Goal: Information Seeking & Learning: Check status

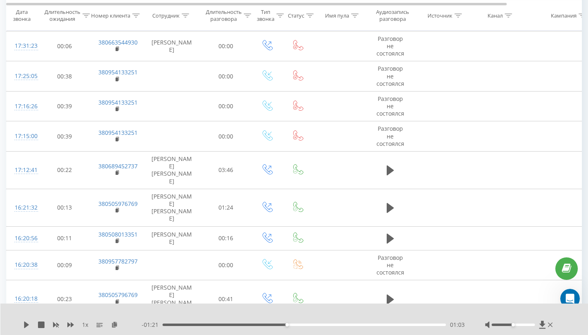
scroll to position [2851, 0]
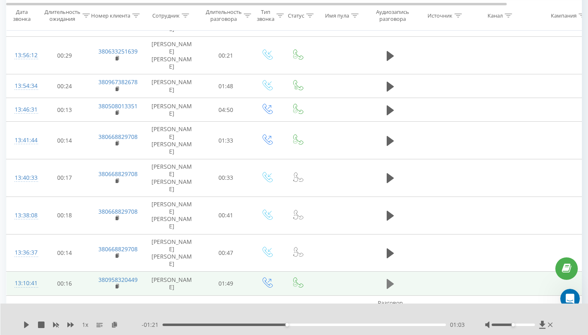
click at [390, 279] on icon at bounding box center [390, 284] width 7 height 10
click at [522, 326] on div at bounding box center [513, 325] width 43 height 2
click at [33, 323] on div "1 x" at bounding box center [82, 325] width 118 height 8
click at [28, 324] on icon at bounding box center [28, 324] width 2 height 7
click at [392, 279] on icon at bounding box center [390, 284] width 7 height 10
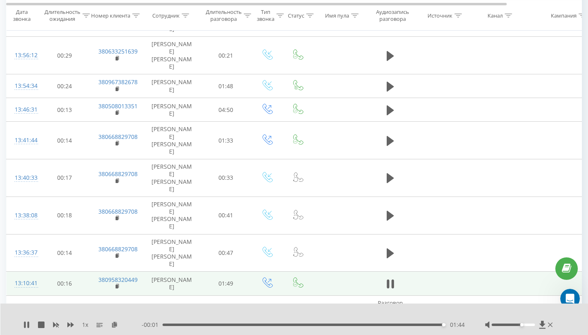
click at [392, 279] on icon at bounding box center [392, 283] width 2 height 9
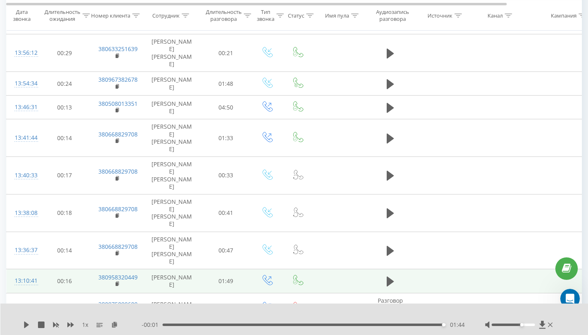
scroll to position [2870, 0]
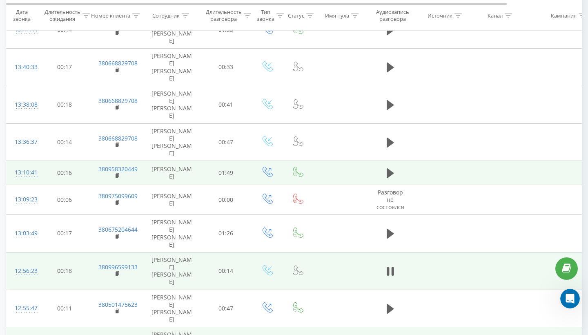
scroll to position [0, 0]
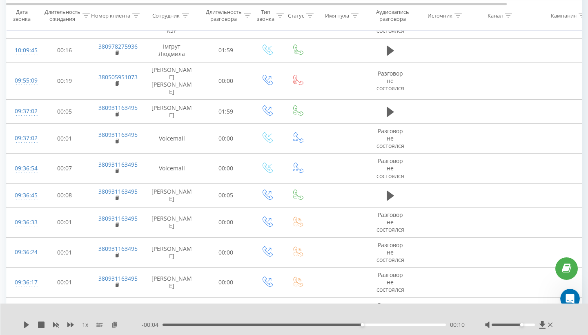
scroll to position [54, 0]
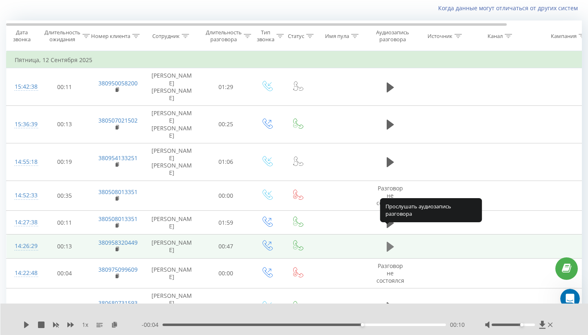
click at [388, 242] on icon at bounding box center [390, 247] width 7 height 10
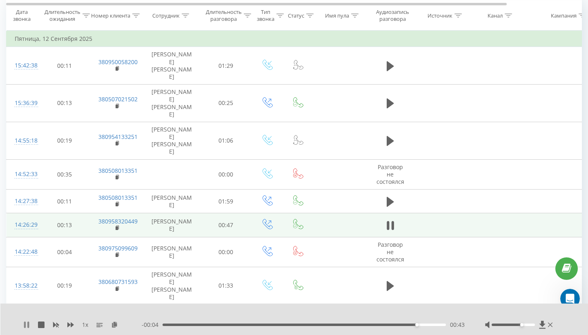
scroll to position [106, 0]
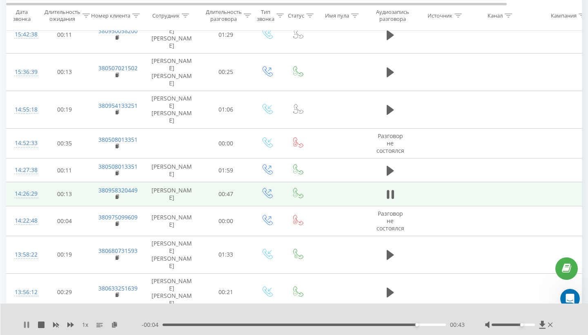
click at [25, 326] on icon at bounding box center [25, 324] width 2 height 7
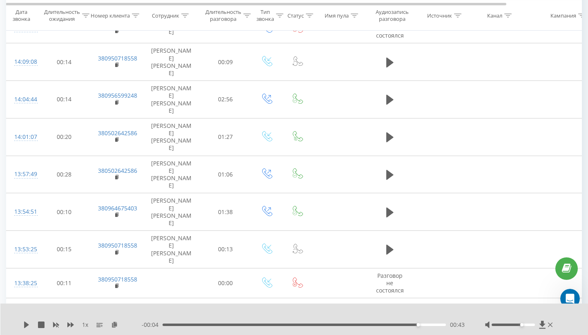
scroll to position [0, 0]
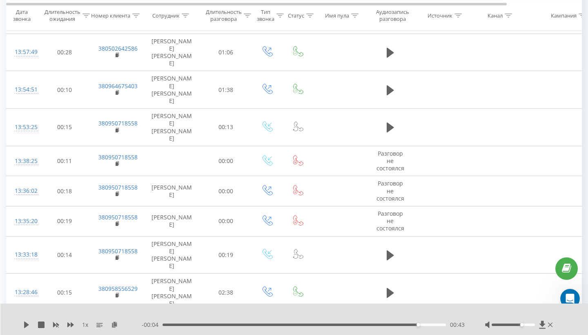
click at [168, 322] on div "- 06:37 02:33 02:33" at bounding box center [303, 325] width 323 height 8
click at [165, 324] on div "02:34" at bounding box center [304, 325] width 283 height 2
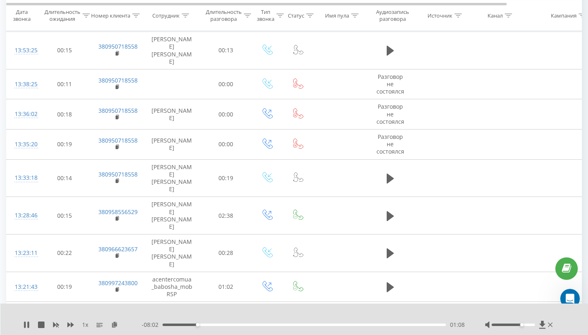
scroll to position [2340, 0]
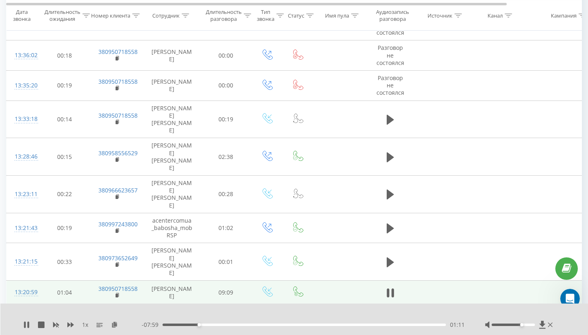
click at [166, 17] on div "Сотрудник" at bounding box center [165, 15] width 27 height 7
click at [185, 16] on icon at bounding box center [185, 15] width 7 height 4
click at [211, 34] on icon at bounding box center [211, 36] width 4 height 4
click at [193, 324] on div "01:18" at bounding box center [304, 325] width 283 height 2
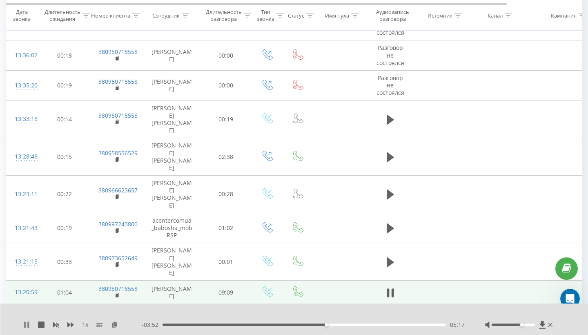
click at [24, 327] on icon at bounding box center [25, 324] width 2 height 7
click at [26, 326] on icon at bounding box center [26, 324] width 5 height 7
click at [26, 326] on icon at bounding box center [25, 324] width 2 height 7
click at [26, 326] on icon at bounding box center [26, 324] width 5 height 7
click at [528, 324] on div at bounding box center [513, 325] width 43 height 2
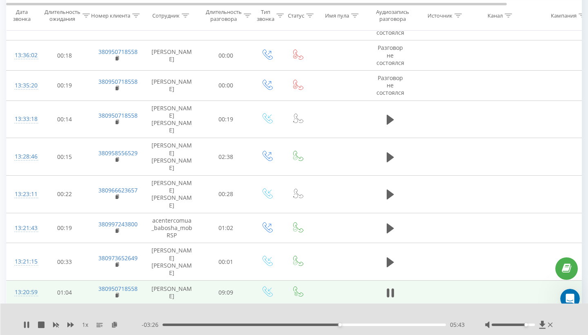
click at [528, 324] on div at bounding box center [513, 325] width 43 height 2
click at [532, 324] on div at bounding box center [513, 325] width 43 height 2
click at [532, 324] on div "Accessibility label" at bounding box center [530, 324] width 3 height 3
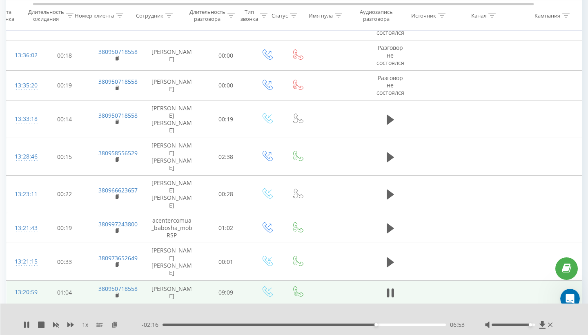
scroll to position [0, 0]
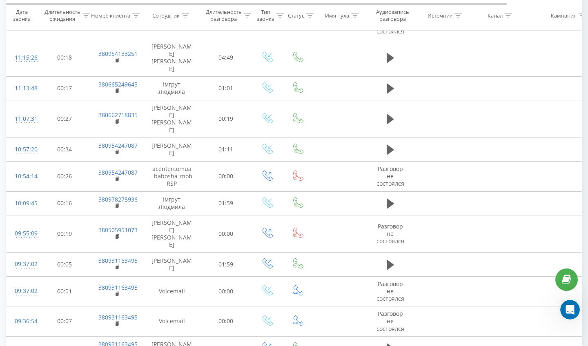
scroll to position [2850, 0]
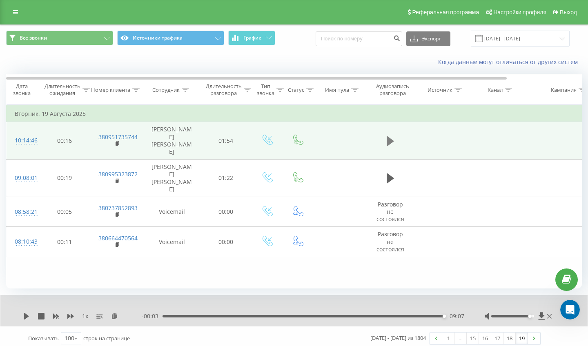
click at [388, 145] on icon at bounding box center [390, 141] width 7 height 10
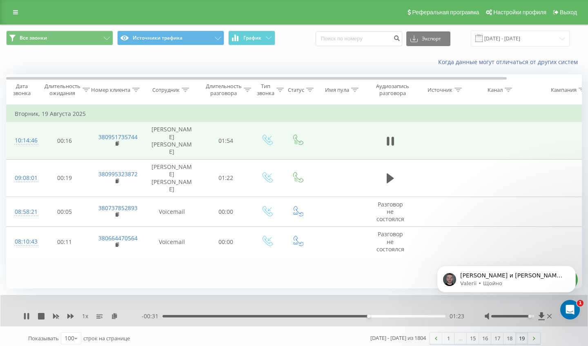
click at [167, 318] on div "01:23" at bounding box center [304, 316] width 283 height 2
click at [193, 318] on div "00:02" at bounding box center [304, 316] width 283 height 2
click at [291, 318] on div "00:14" at bounding box center [304, 316] width 283 height 2
click at [27, 320] on icon at bounding box center [26, 316] width 7 height 7
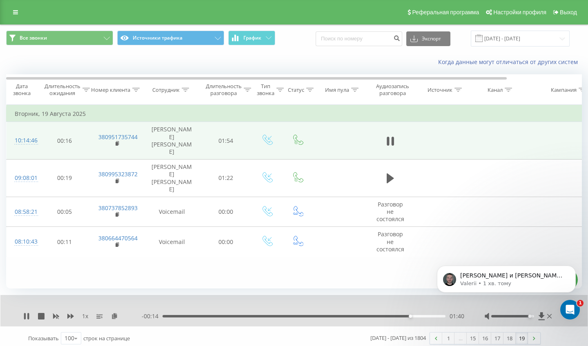
click at [27, 320] on icon at bounding box center [26, 316] width 7 height 7
click at [27, 320] on icon at bounding box center [26, 316] width 5 height 7
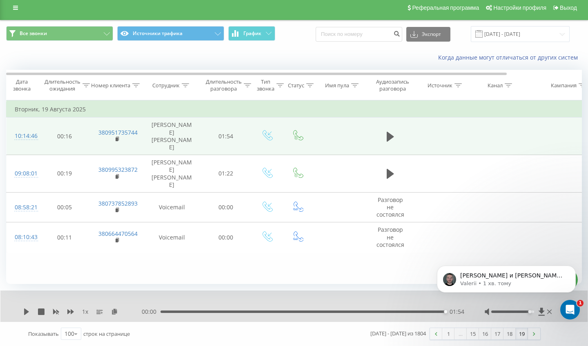
scroll to position [11, 0]
click at [431, 334] on link at bounding box center [436, 333] width 12 height 11
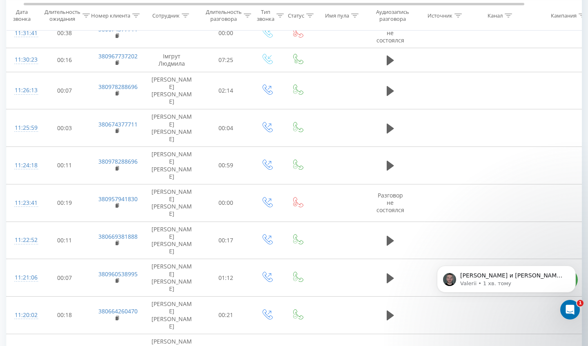
scroll to position [0, 9]
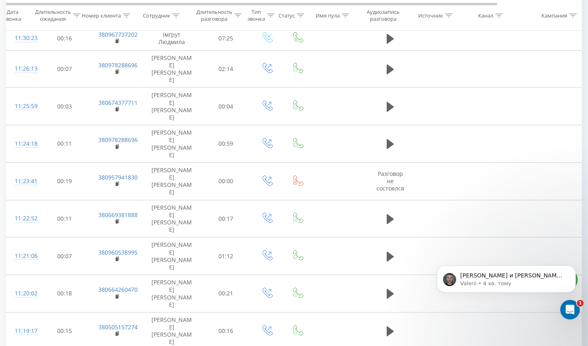
scroll to position [0, 0]
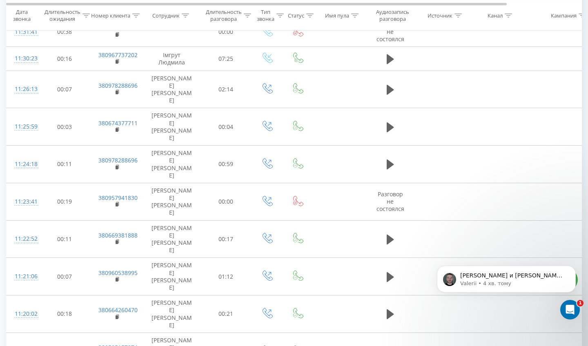
scroll to position [2988, 0]
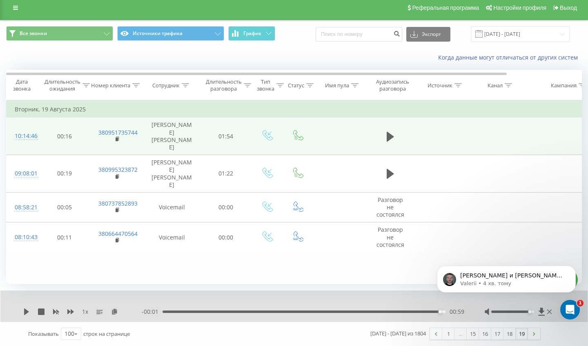
scroll to position [11, 0]
click at [431, 334] on link at bounding box center [436, 333] width 12 height 11
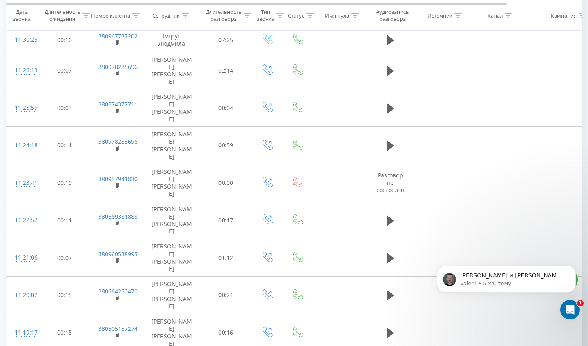
scroll to position [2988, 0]
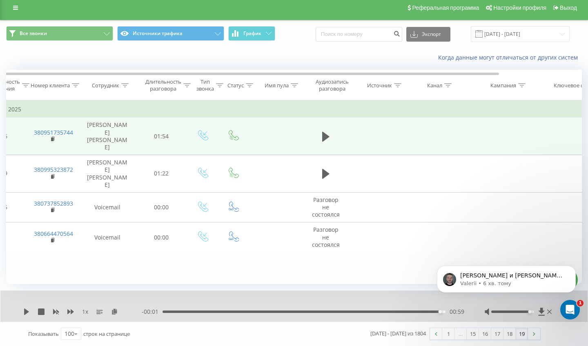
scroll to position [0, 64]
click at [538, 335] on link at bounding box center [534, 333] width 12 height 11
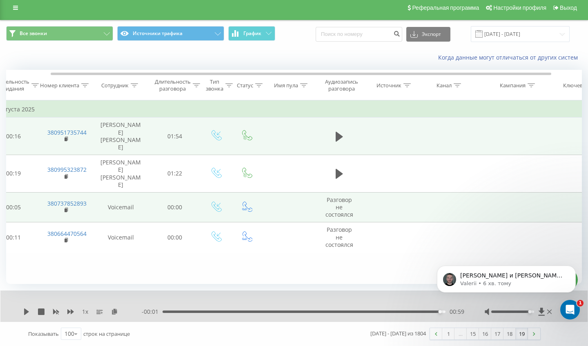
scroll to position [0, 37]
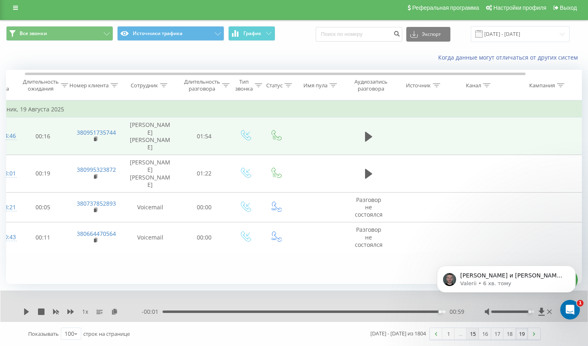
click at [470, 333] on link "15" at bounding box center [473, 333] width 12 height 11
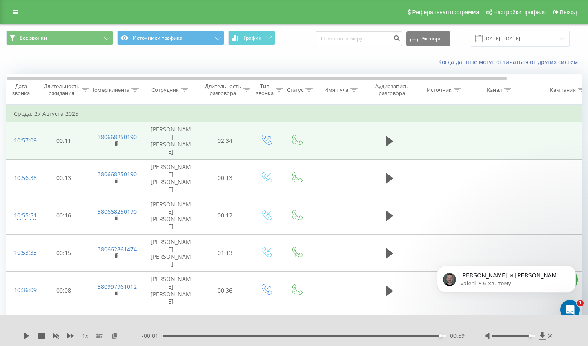
click at [185, 92] on icon at bounding box center [184, 90] width 7 height 4
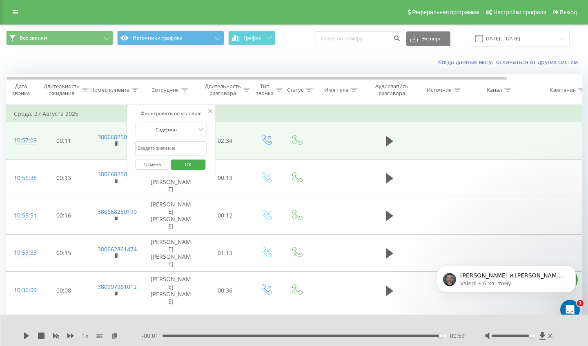
click at [171, 154] on input "text" at bounding box center [171, 148] width 72 height 14
click at [203, 170] on button "OK" at bounding box center [188, 165] width 35 height 10
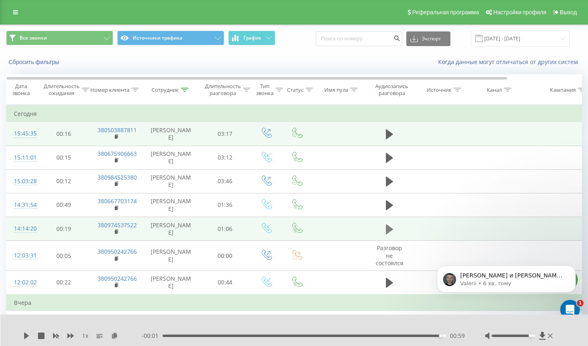
click at [389, 234] on icon at bounding box center [389, 229] width 7 height 10
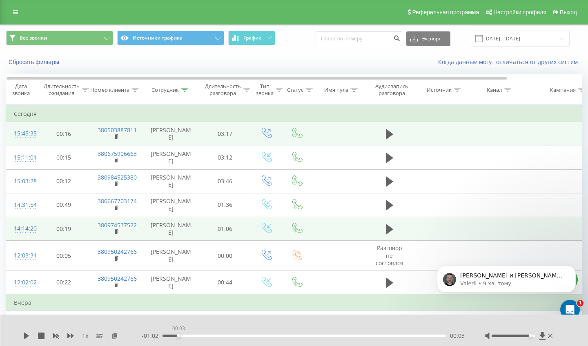
click at [176, 335] on div "00:03" at bounding box center [304, 336] width 283 height 2
click at [28, 335] on icon at bounding box center [26, 336] width 7 height 7
click at [233, 335] on div "00:05" at bounding box center [304, 336] width 283 height 2
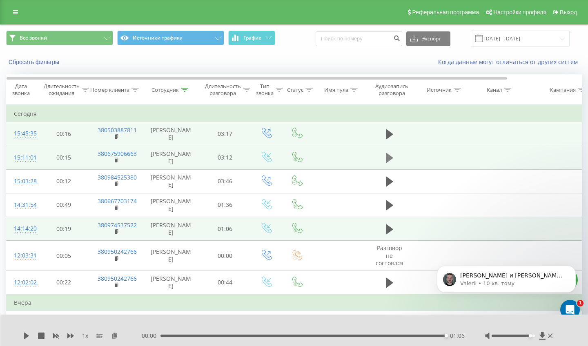
click at [392, 163] on icon at bounding box center [389, 158] width 7 height 10
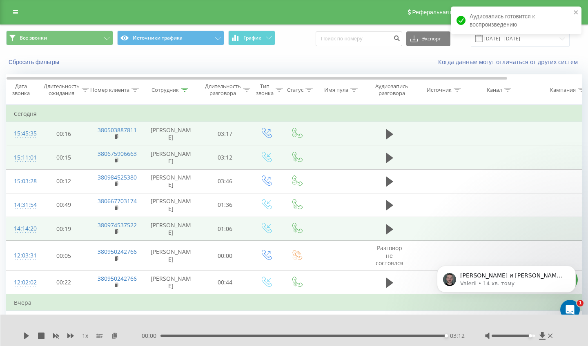
click at [204, 335] on div "03:12" at bounding box center [304, 336] width 286 height 2
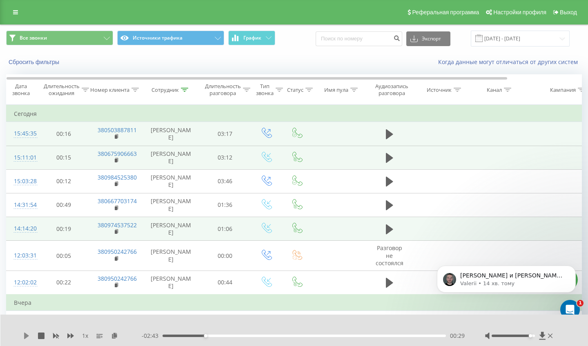
click at [24, 334] on icon at bounding box center [26, 336] width 7 height 7
click at [386, 139] on icon at bounding box center [389, 134] width 7 height 10
click at [165, 335] on div "00:19" at bounding box center [304, 336] width 283 height 2
click at [375, 334] on div "- 00:30 02:44 02:44" at bounding box center [303, 336] width 323 height 8
click at [371, 335] on div "02:45" at bounding box center [304, 336] width 283 height 2
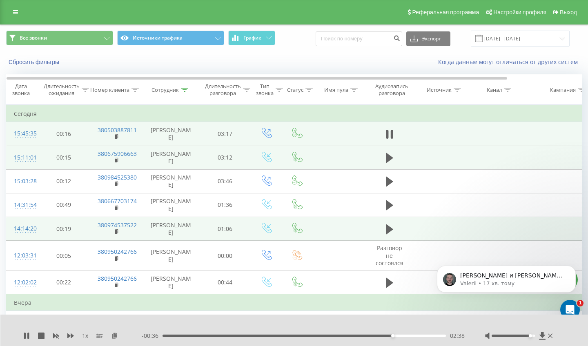
click at [304, 335] on div "- 00:36 02:38 02:38" at bounding box center [303, 336] width 323 height 8
click at [304, 335] on div "02:39" at bounding box center [304, 336] width 283 height 2
click at [27, 335] on icon at bounding box center [26, 336] width 7 height 7
click at [27, 335] on icon at bounding box center [26, 336] width 5 height 7
click at [27, 335] on icon at bounding box center [26, 336] width 7 height 7
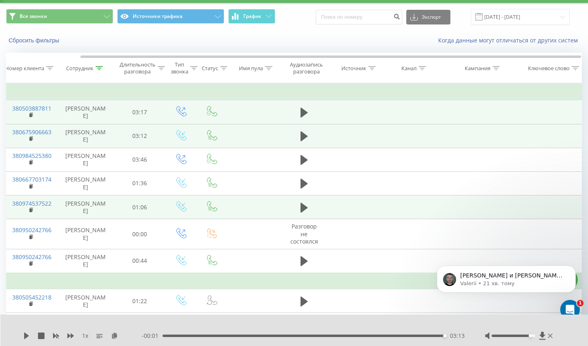
scroll to position [0, 83]
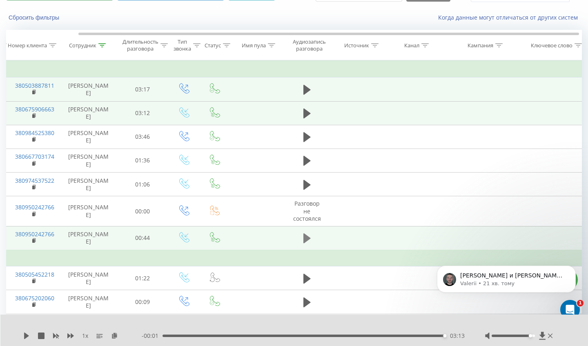
click at [305, 243] on icon at bounding box center [307, 239] width 7 height 10
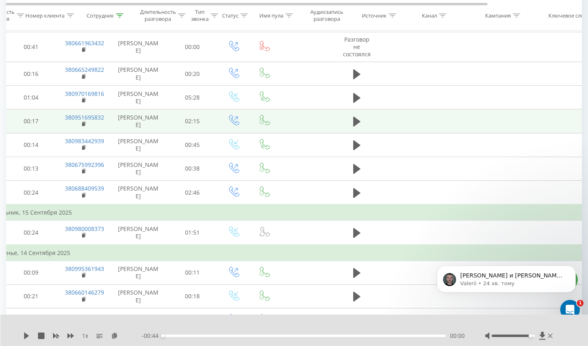
scroll to position [0, 25]
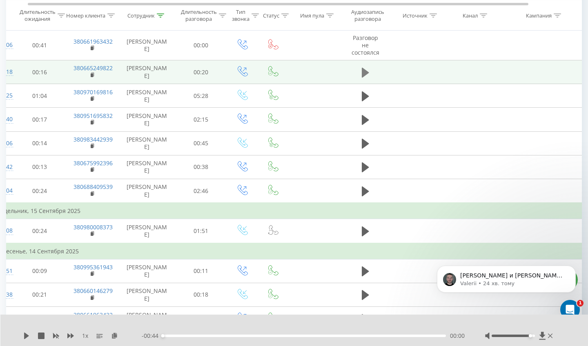
click at [364, 77] on icon at bounding box center [365, 72] width 7 height 10
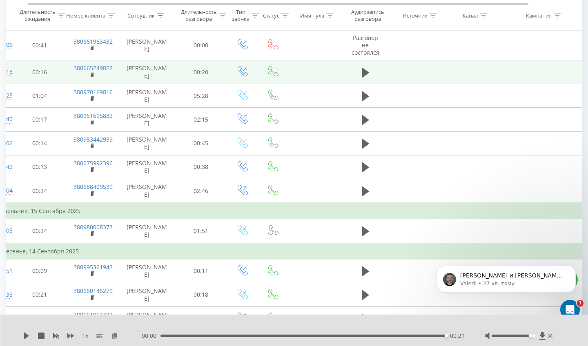
click at [179, 335] on div "00:21" at bounding box center [304, 336] width 286 height 2
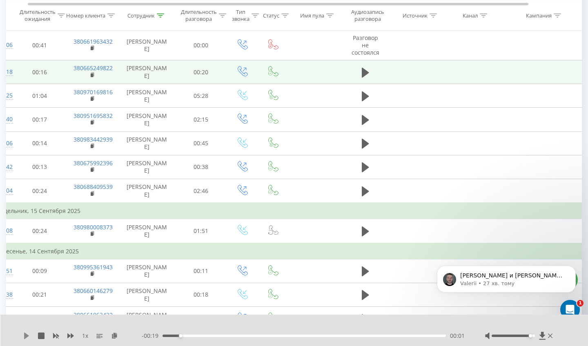
click at [27, 335] on icon at bounding box center [26, 336] width 7 height 7
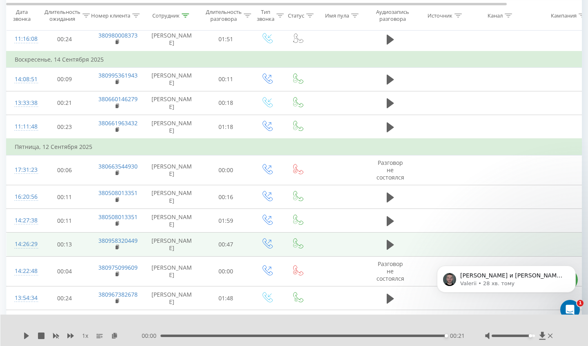
scroll to position [1041, 0]
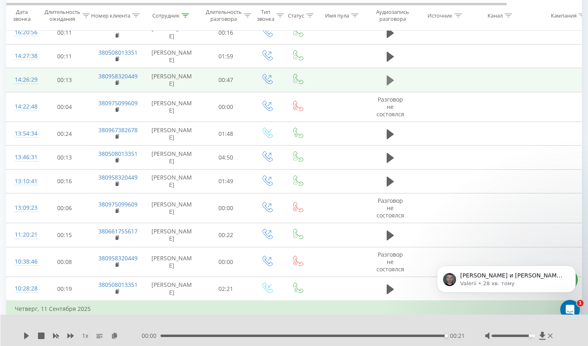
click at [389, 85] on icon at bounding box center [390, 81] width 7 height 10
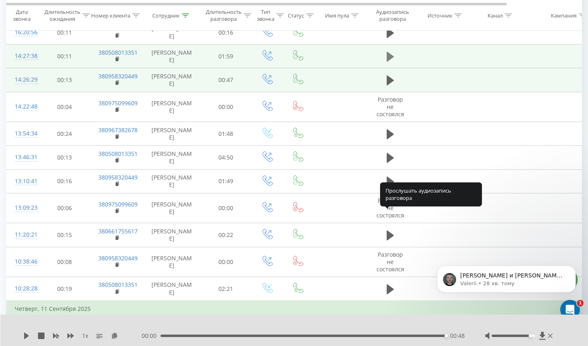
click at [388, 62] on icon at bounding box center [390, 57] width 7 height 10
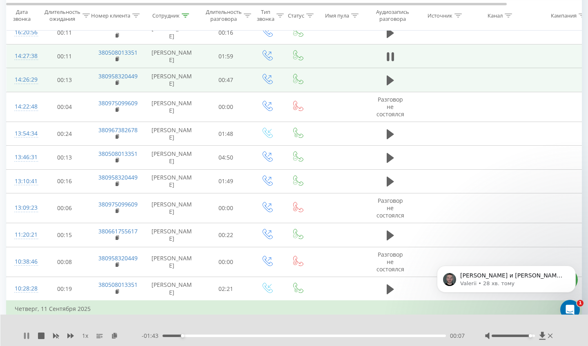
click at [28, 333] on icon at bounding box center [28, 336] width 2 height 7
click at [26, 335] on icon at bounding box center [26, 336] width 5 height 7
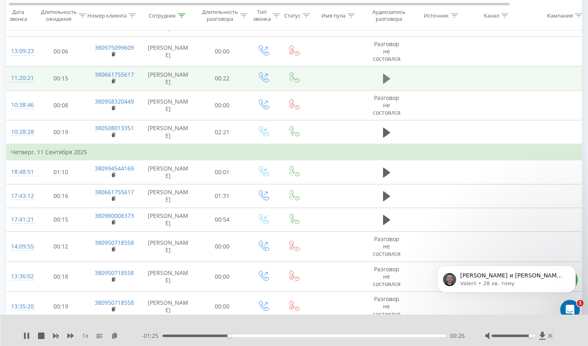
scroll to position [0, 4]
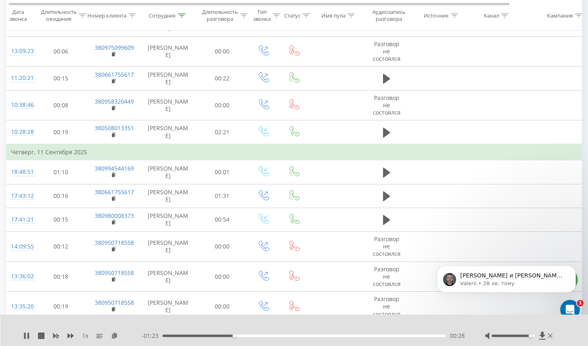
click at [387, 6] on icon at bounding box center [386, 1] width 7 height 10
click at [25, 335] on icon at bounding box center [25, 336] width 2 height 7
click at [25, 335] on icon at bounding box center [26, 336] width 5 height 7
click at [25, 335] on icon at bounding box center [25, 336] width 2 height 7
click at [25, 333] on icon at bounding box center [26, 336] width 7 height 7
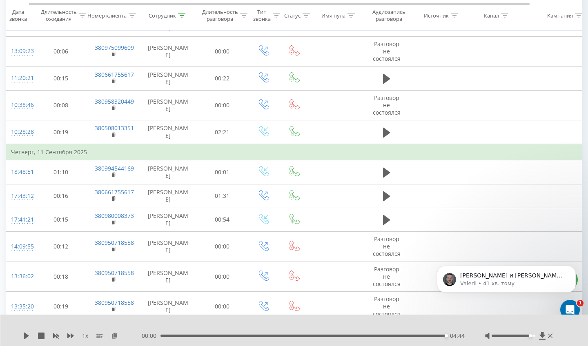
scroll to position [0, 14]
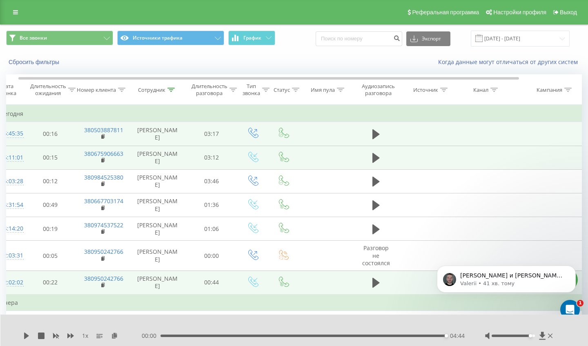
click at [169, 92] on icon at bounding box center [170, 90] width 7 height 4
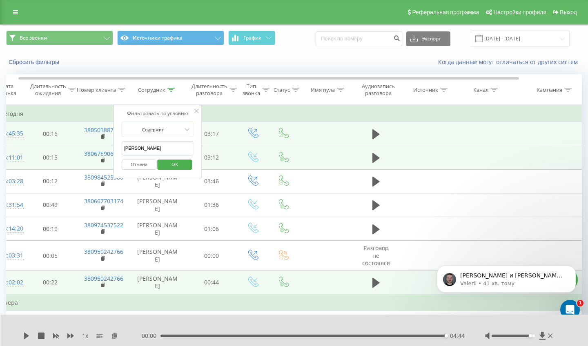
click at [146, 155] on input "[PERSON_NAME]" at bounding box center [158, 148] width 72 height 14
click at [179, 171] on span "OK" at bounding box center [174, 164] width 23 height 13
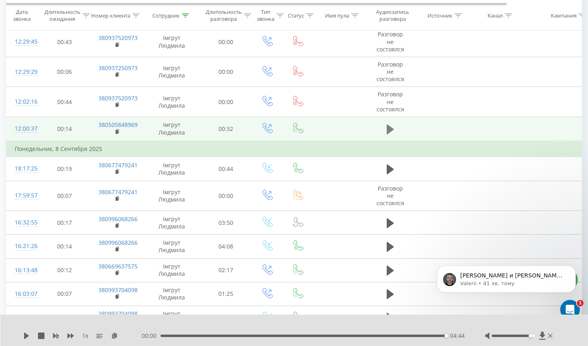
click at [388, 132] on icon at bounding box center [390, 129] width 7 height 10
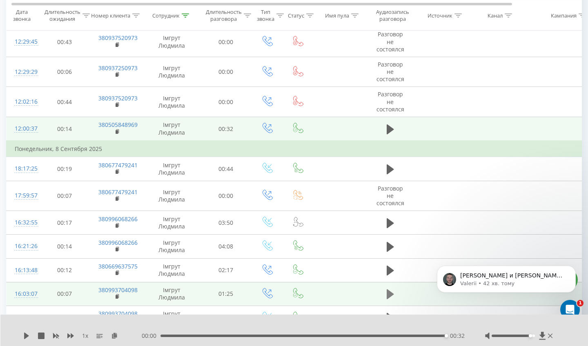
scroll to position [0, 3]
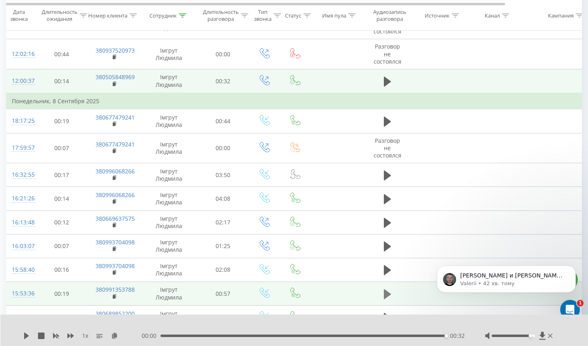
click at [384, 288] on button at bounding box center [388, 294] width 12 height 12
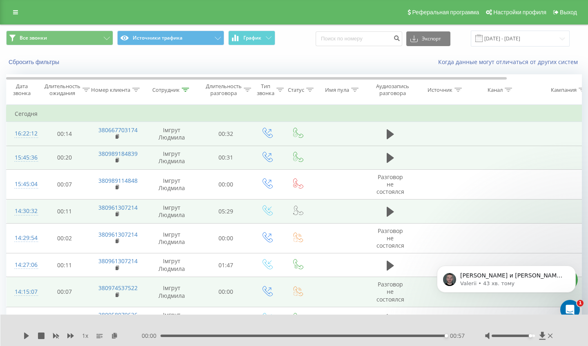
scroll to position [0, 0]
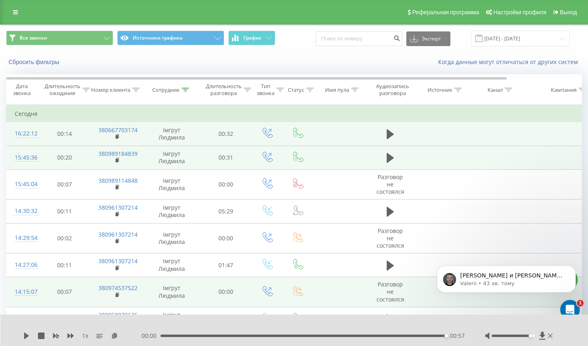
click at [185, 92] on icon at bounding box center [185, 90] width 7 height 4
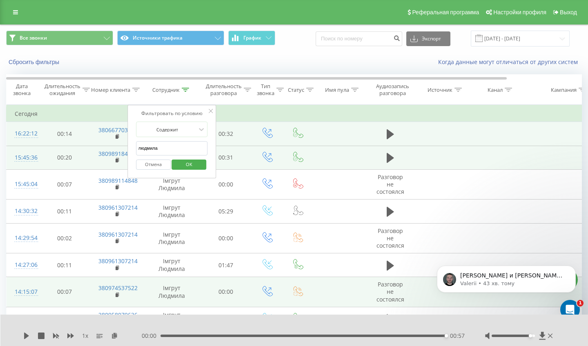
click at [169, 156] on input "людмила" at bounding box center [172, 148] width 72 height 14
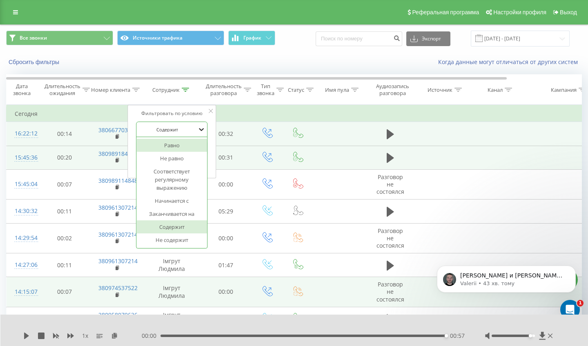
drag, startPoint x: 169, startPoint y: 157, endPoint x: 201, endPoint y: 141, distance: 36.5
click at [203, 134] on icon at bounding box center [201, 129] width 8 height 8
click at [198, 134] on icon at bounding box center [201, 129] width 8 height 8
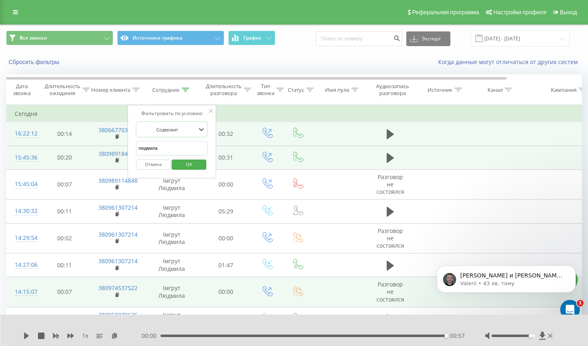
click at [171, 156] on input "людмила" at bounding box center [172, 148] width 72 height 14
type input "л"
click at [188, 170] on span "OK" at bounding box center [189, 164] width 23 height 13
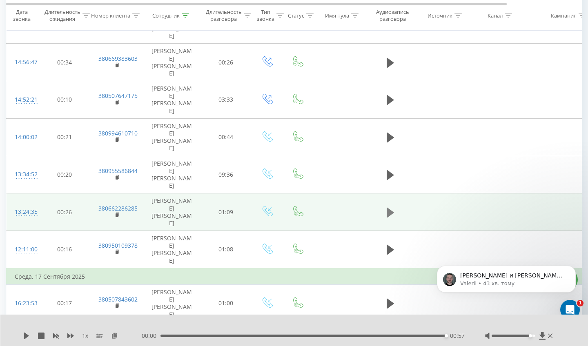
click at [389, 208] on icon at bounding box center [390, 213] width 7 height 10
click at [173, 335] on div "01:09" at bounding box center [304, 336] width 286 height 2
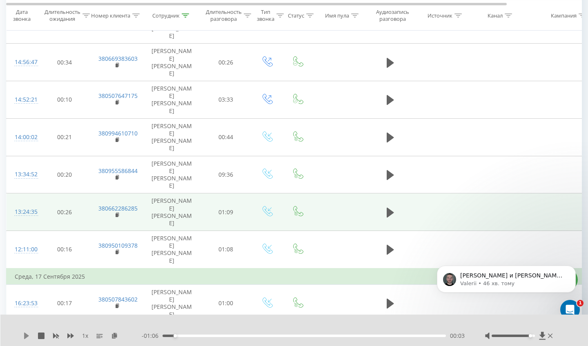
click at [29, 335] on icon at bounding box center [26, 336] width 7 height 7
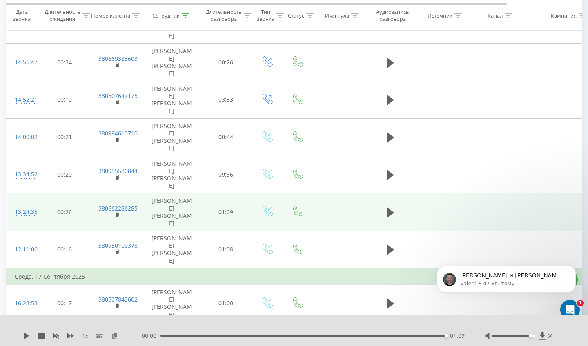
scroll to position [0, 1]
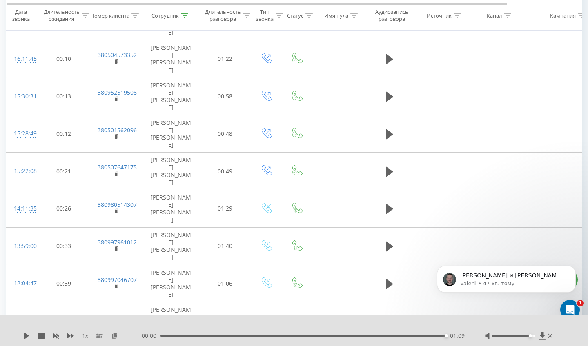
click at [171, 335] on div "00:59" at bounding box center [304, 336] width 286 height 2
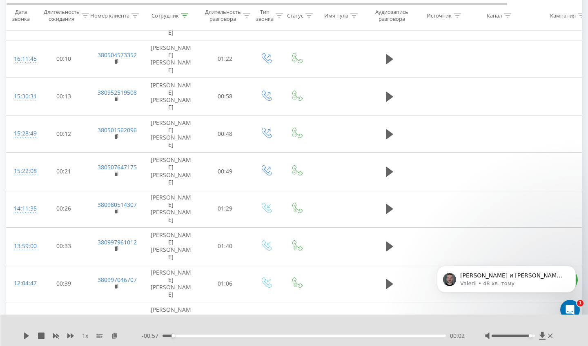
click at [381, 334] on div "- 00:57 00:02 00:02" at bounding box center [303, 336] width 323 height 8
click at [368, 335] on div "00:02" at bounding box center [304, 336] width 283 height 2
click at [27, 335] on icon at bounding box center [26, 336] width 5 height 7
click at [175, 335] on div "- 00:15 00:43 00:43" at bounding box center [303, 336] width 323 height 8
click at [188, 335] on div "00:45" at bounding box center [304, 336] width 283 height 2
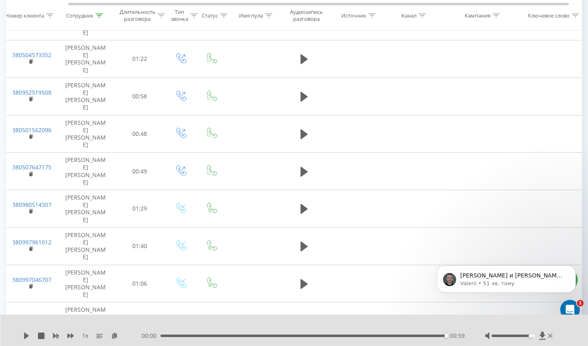
scroll to position [0, 79]
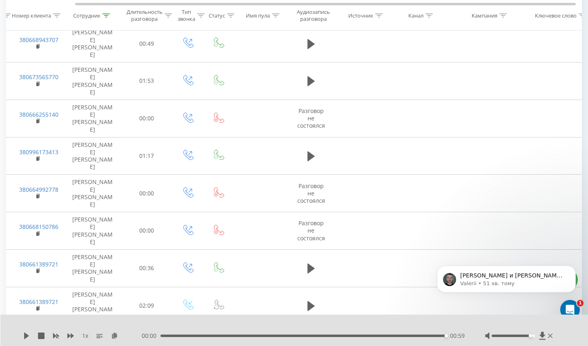
click at [246, 335] on div "00:51" at bounding box center [304, 336] width 286 height 2
click at [28, 335] on icon at bounding box center [26, 336] width 7 height 7
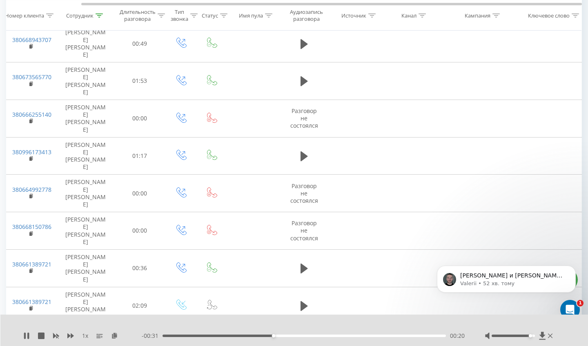
scroll to position [1121, 0]
click at [27, 335] on icon at bounding box center [26, 336] width 7 height 7
click at [27, 335] on icon at bounding box center [26, 336] width 5 height 7
click at [27, 335] on icon at bounding box center [26, 336] width 7 height 7
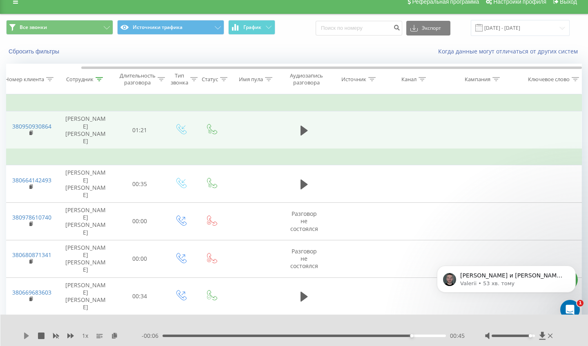
click at [28, 335] on icon at bounding box center [26, 336] width 5 height 7
click at [277, 335] on div "- 00:04 00:47 00:47" at bounding box center [303, 336] width 323 height 8
click at [277, 335] on div "- 00:03 00:48 00:48" at bounding box center [303, 336] width 323 height 8
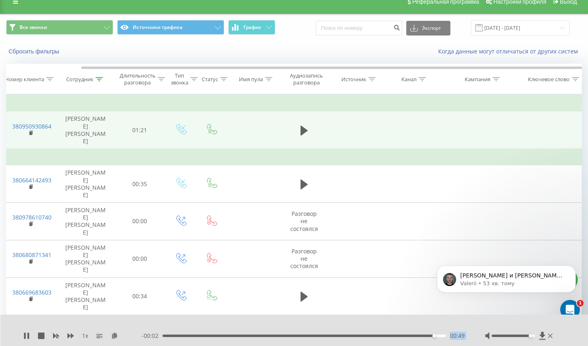
click at [252, 334] on div "- 00:02 00:49 00:49" at bounding box center [303, 336] width 323 height 8
click at [442, 335] on div "00:51" at bounding box center [442, 336] width 3 height 3
click at [337, 335] on div "00:51" at bounding box center [304, 336] width 283 height 2
click at [180, 335] on div "00:32" at bounding box center [304, 336] width 283 height 2
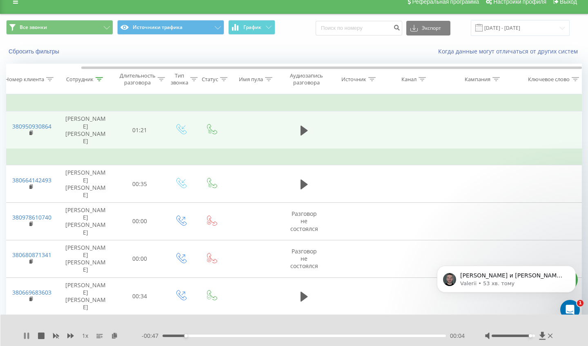
click at [26, 335] on icon at bounding box center [26, 336] width 7 height 7
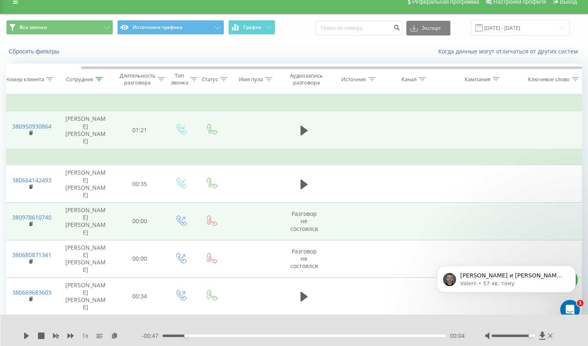
click at [191, 204] on td at bounding box center [181, 222] width 33 height 38
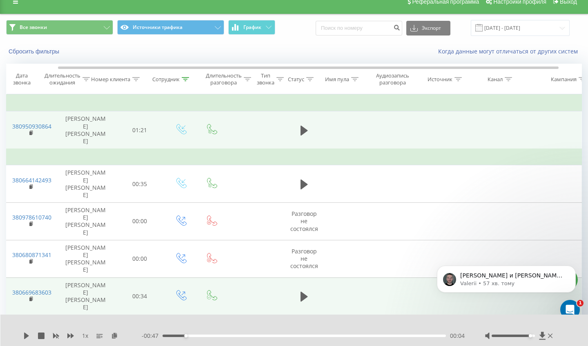
scroll to position [0, 86]
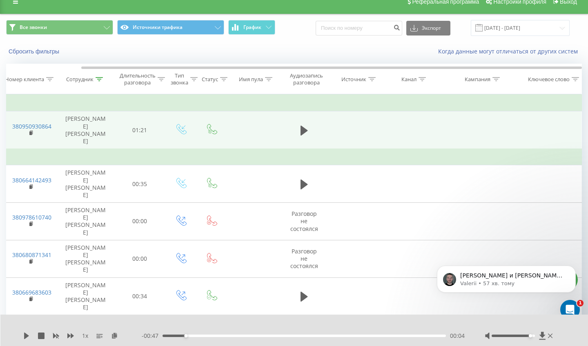
click at [97, 81] on icon at bounding box center [99, 79] width 7 height 4
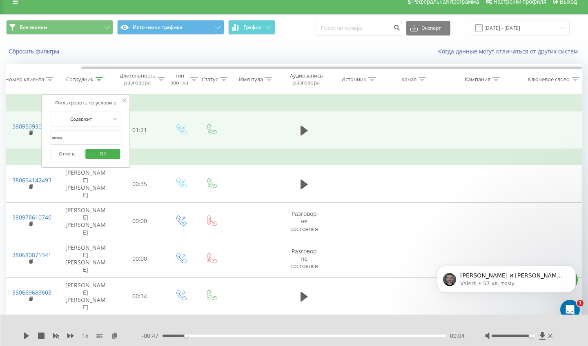
click at [80, 143] on input "макс" at bounding box center [86, 138] width 72 height 14
type input "м"
type input "б"
click at [103, 159] on button "OK" at bounding box center [103, 154] width 35 height 10
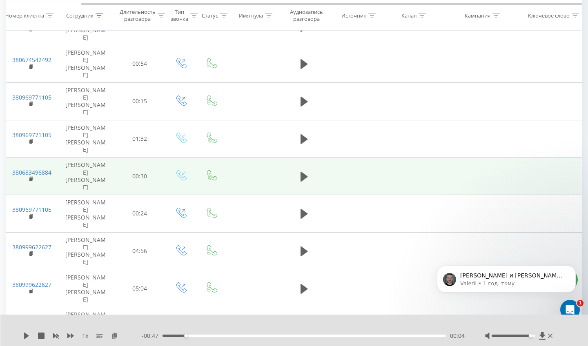
scroll to position [2419, 0]
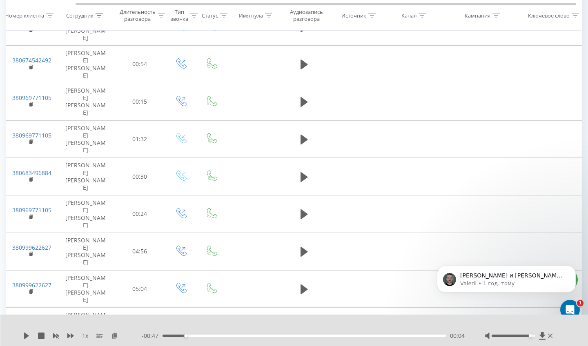
click at [99, 15] on icon at bounding box center [99, 15] width 7 height 4
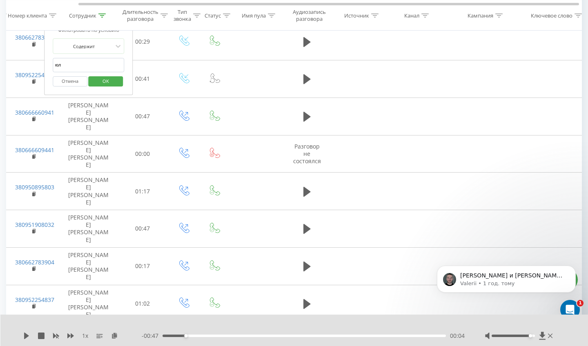
click at [80, 72] on input "юл" at bounding box center [89, 65] width 72 height 14
type input "[PERSON_NAME]"
click at [108, 86] on span "OK" at bounding box center [105, 81] width 23 height 13
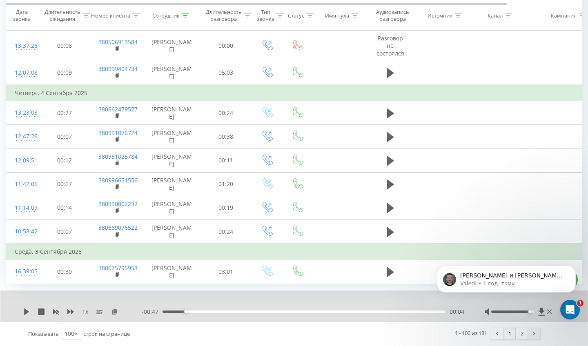
scroll to position [3056, 0]
click at [532, 334] on link at bounding box center [534, 333] width 12 height 11
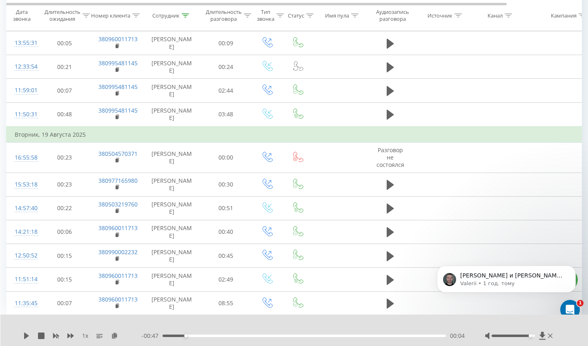
click at [532, 334] on div at bounding box center [519, 336] width 69 height 8
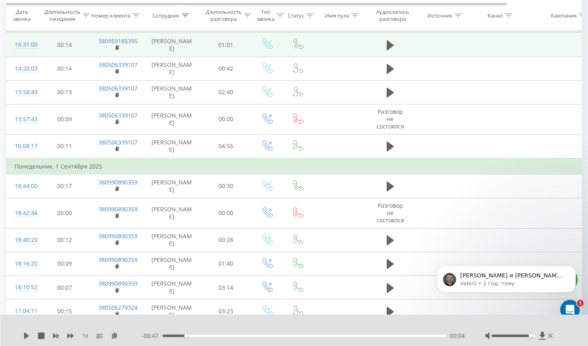
scroll to position [1325, 0]
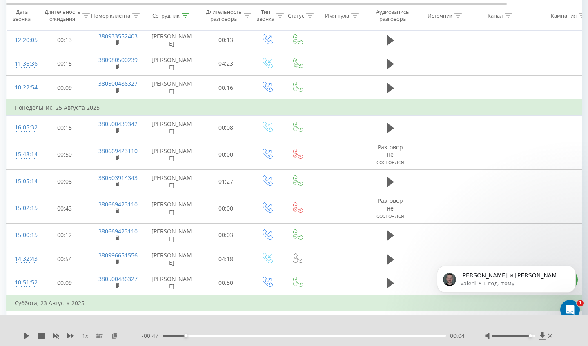
click at [187, 13] on icon at bounding box center [185, 15] width 7 height 4
click at [179, 71] on input "[PERSON_NAME]" at bounding box center [172, 65] width 72 height 14
click at [192, 87] on span "OK" at bounding box center [189, 81] width 23 height 13
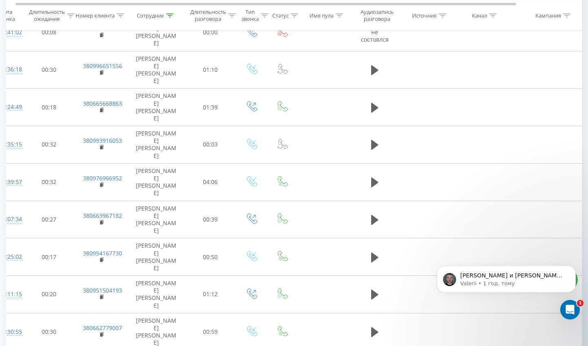
scroll to position [0, 16]
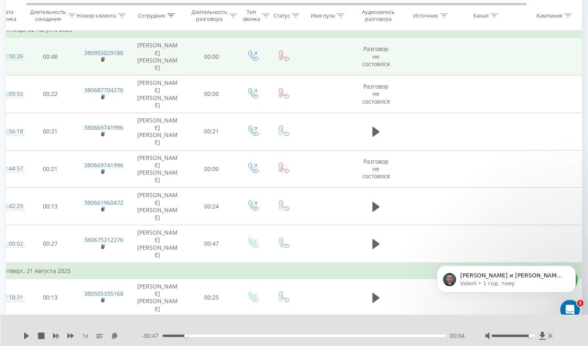
scroll to position [0, 18]
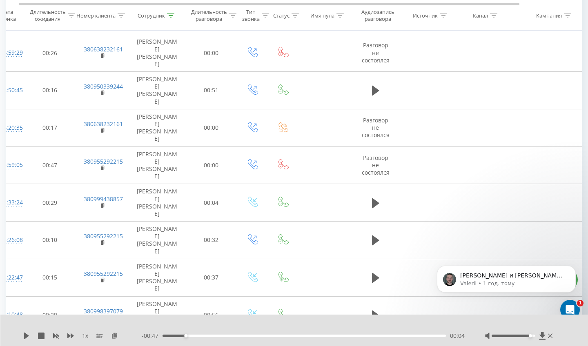
click at [168, 16] on icon at bounding box center [170, 15] width 7 height 4
click at [155, 72] on input "[PERSON_NAME]" at bounding box center [157, 65] width 72 height 14
click at [182, 86] on span "OK" at bounding box center [174, 81] width 23 height 13
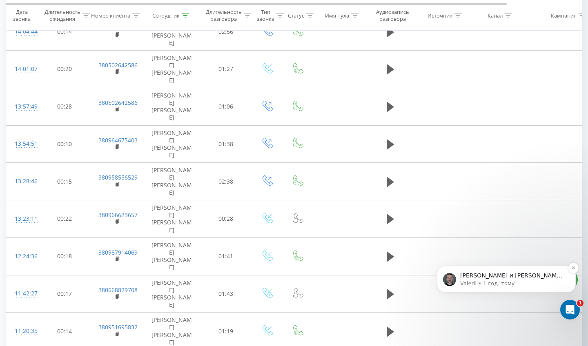
scroll to position [2942, 0]
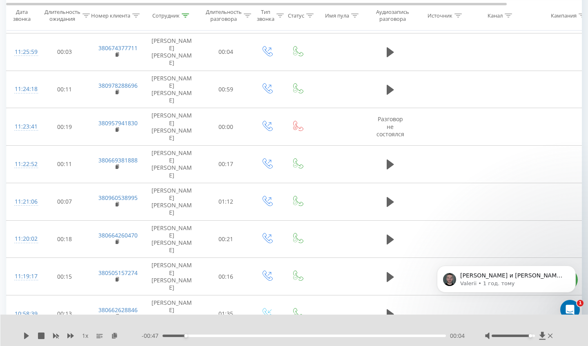
scroll to position [446, 0]
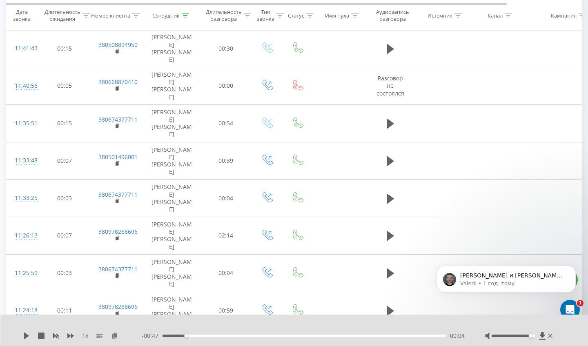
click at [185, 15] on icon at bounding box center [185, 15] width 7 height 4
click at [167, 72] on input "макс" at bounding box center [172, 65] width 72 height 14
type input "людмила"
click at [190, 87] on span "OK" at bounding box center [189, 81] width 23 height 13
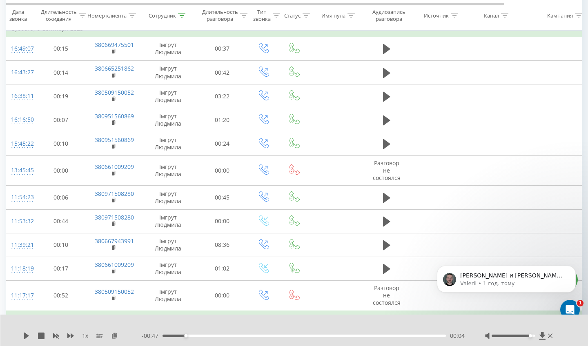
scroll to position [2190, 0]
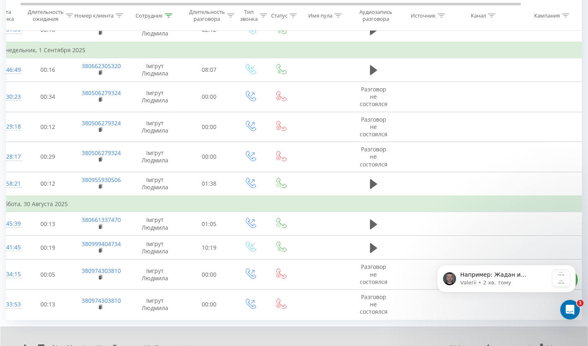
click at [168, 13] on icon at bounding box center [168, 15] width 7 height 4
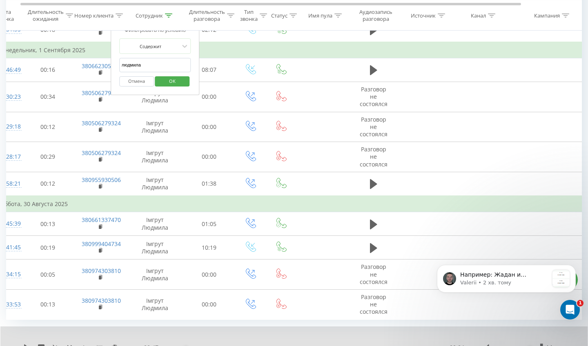
click at [193, 30] on icon at bounding box center [194, 28] width 4 height 4
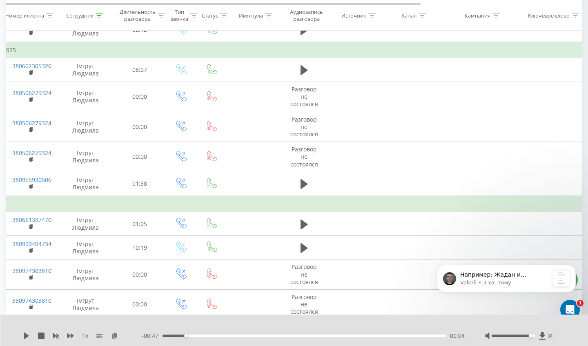
scroll to position [0, 0]
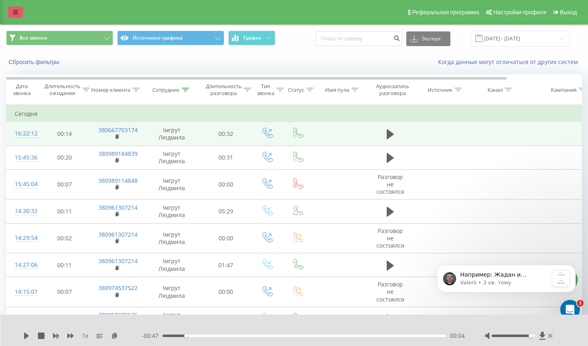
click at [16, 18] on link at bounding box center [15, 12] width 15 height 11
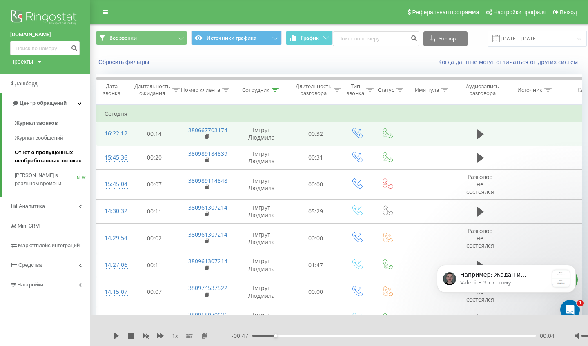
click at [48, 155] on span "Отчет о пропущенных необработанных звонках" at bounding box center [50, 157] width 71 height 16
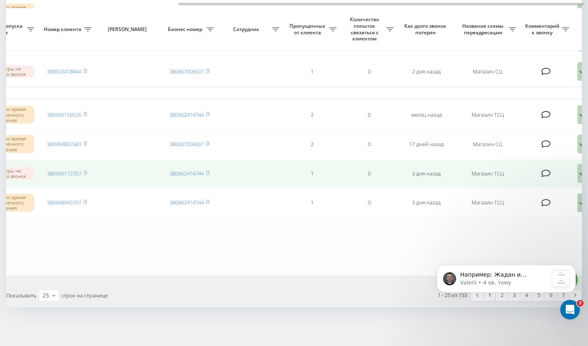
scroll to position [0, 241]
